Goal: Task Accomplishment & Management: Manage account settings

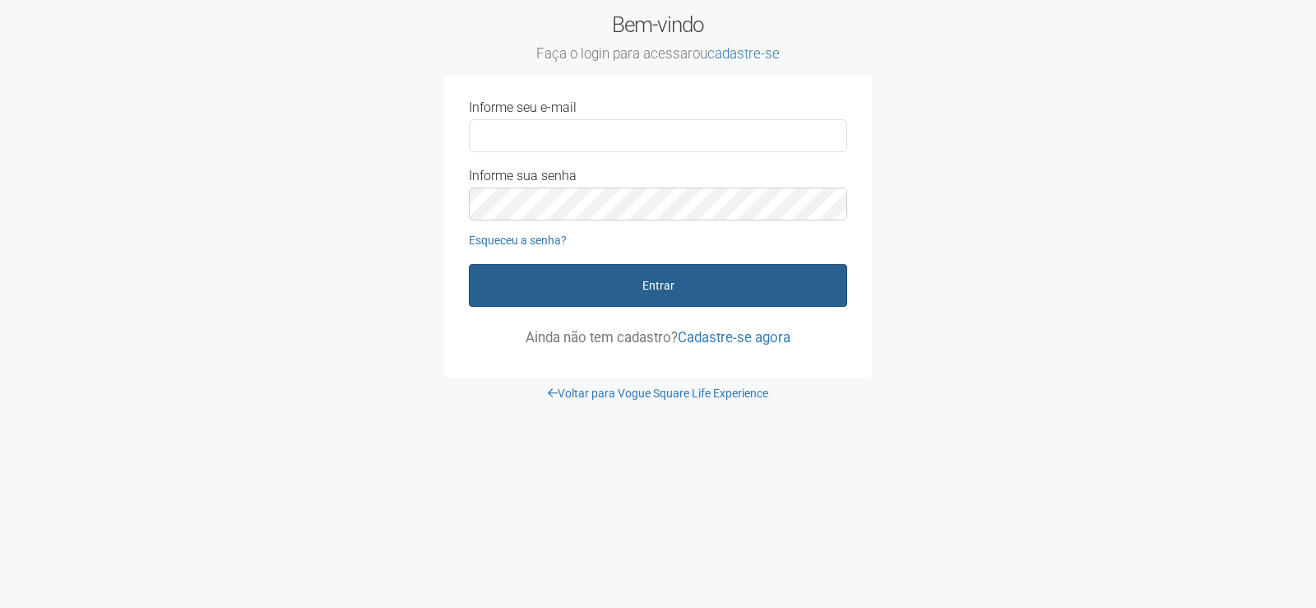
type input "**********"
click at [701, 283] on button "Entrar" at bounding box center [658, 285] width 378 height 43
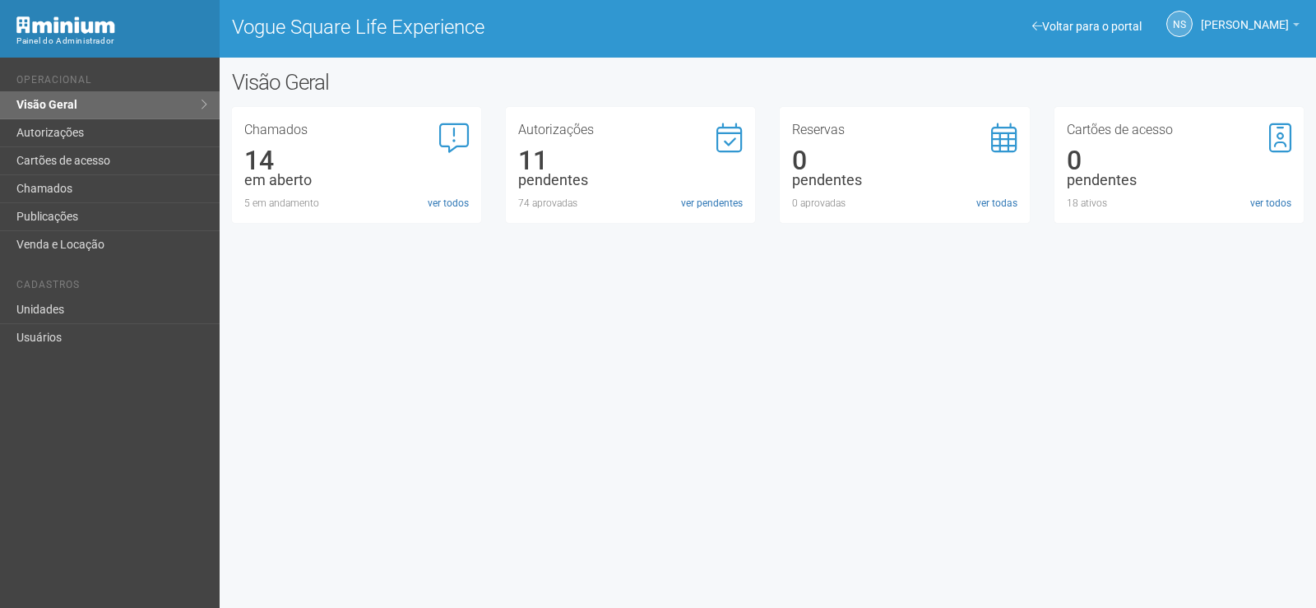
click at [868, 384] on div "Voltar para o portal Operacional Visão Geral Autorizações Cartões de acesso Cha…" at bounding box center [658, 333] width 1316 height 550
click at [127, 303] on link "Unidades" at bounding box center [110, 310] width 220 height 28
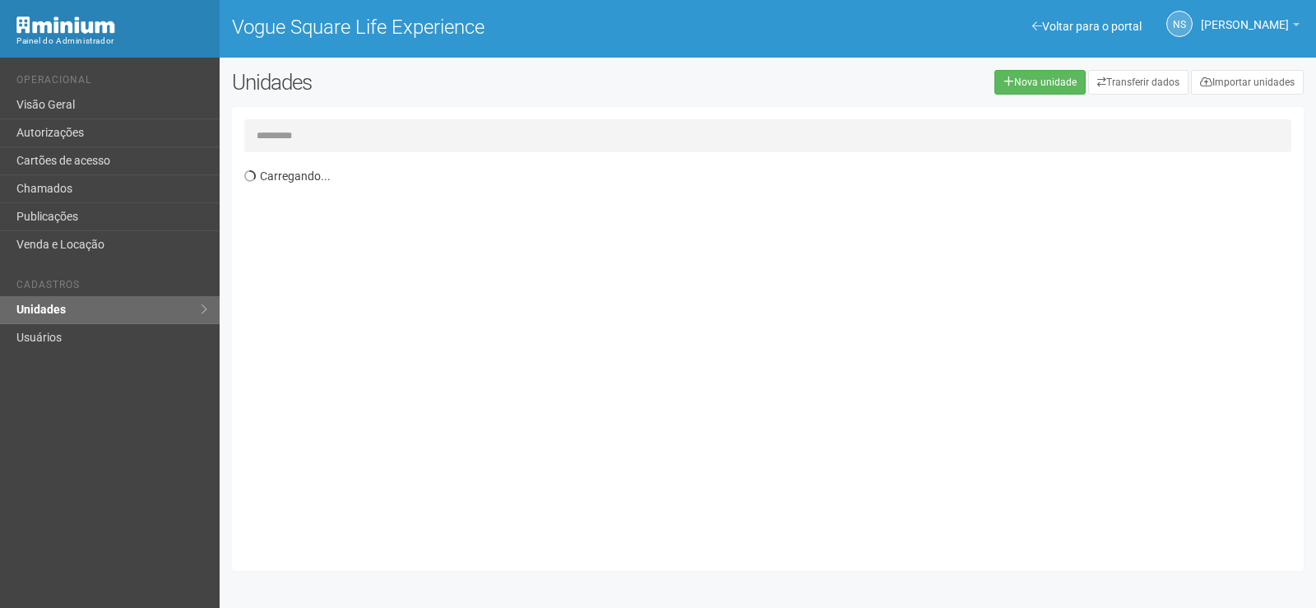
click at [279, 140] on input "text" at bounding box center [767, 135] width 1047 height 33
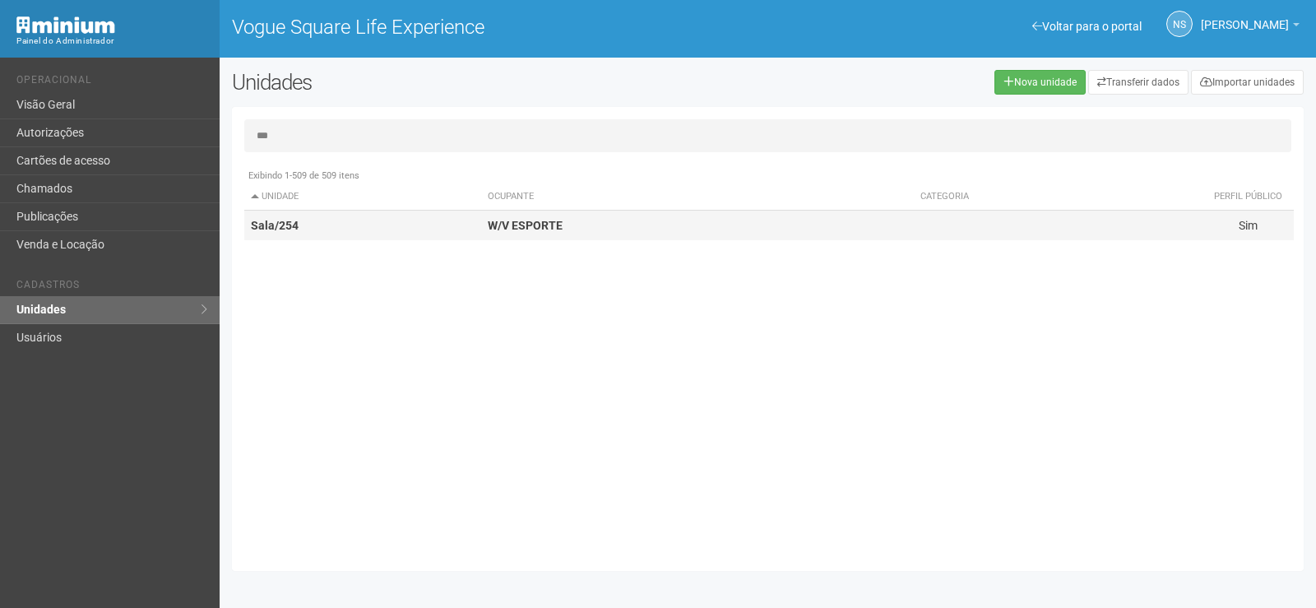
type input "***"
click at [428, 228] on td "Sala/254" at bounding box center [362, 226] width 237 height 30
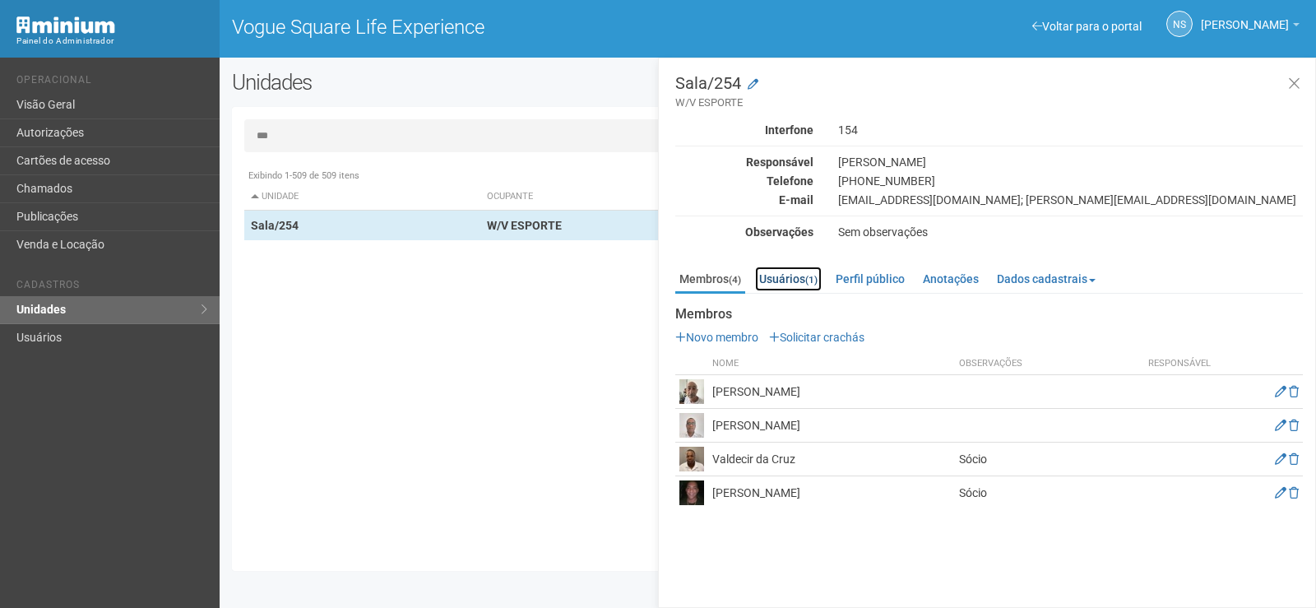
click at [794, 278] on link "Usuários (1)" at bounding box center [788, 278] width 67 height 25
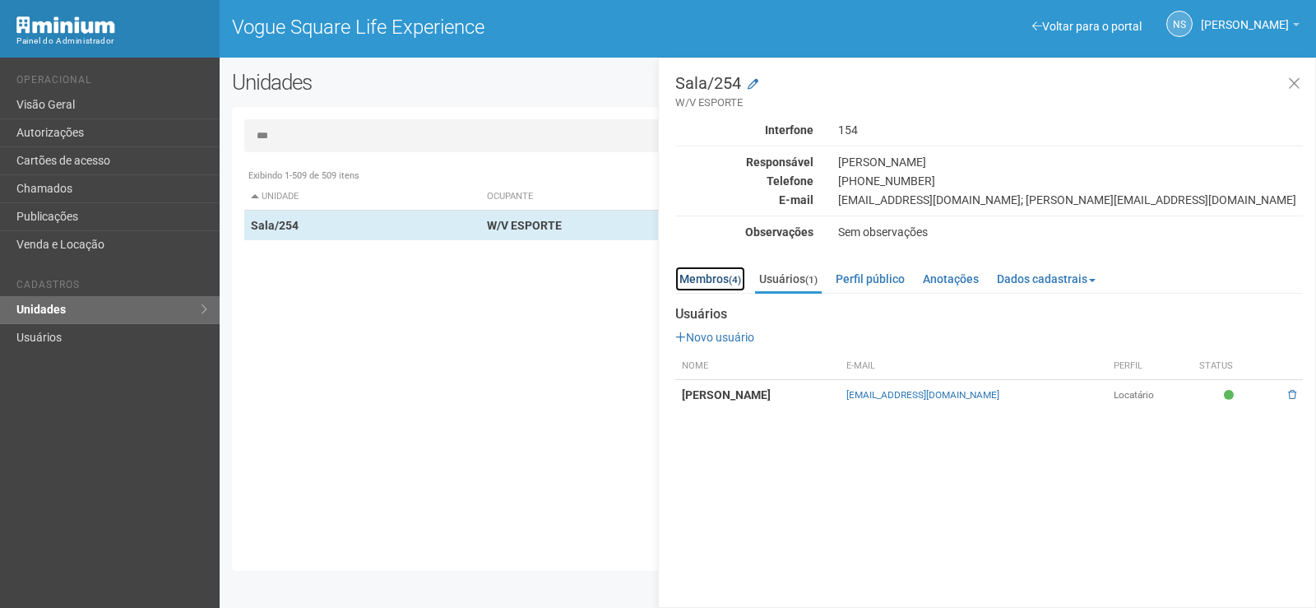
click at [705, 276] on link "Membros (4)" at bounding box center [710, 278] width 70 height 25
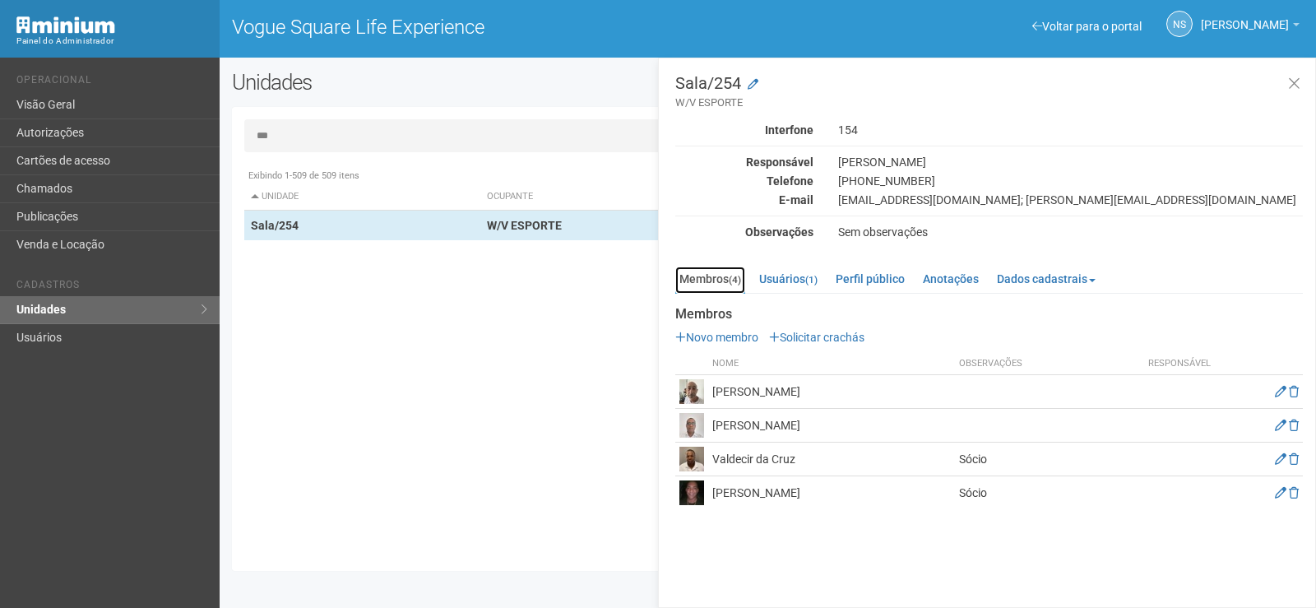
click at [704, 276] on link "Membros (4)" at bounding box center [710, 279] width 70 height 27
click at [780, 279] on link "Usuários (1)" at bounding box center [788, 278] width 67 height 25
